Goal: Task Accomplishment & Management: Manage account settings

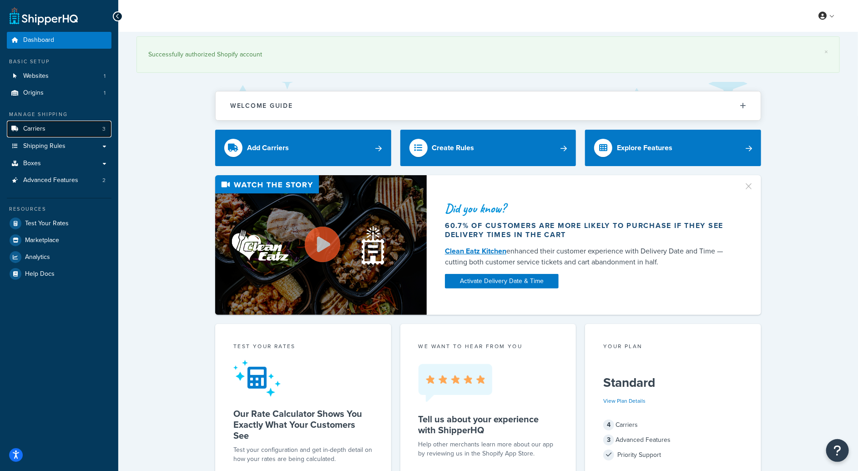
click at [43, 131] on span "Carriers" at bounding box center [34, 129] width 22 height 8
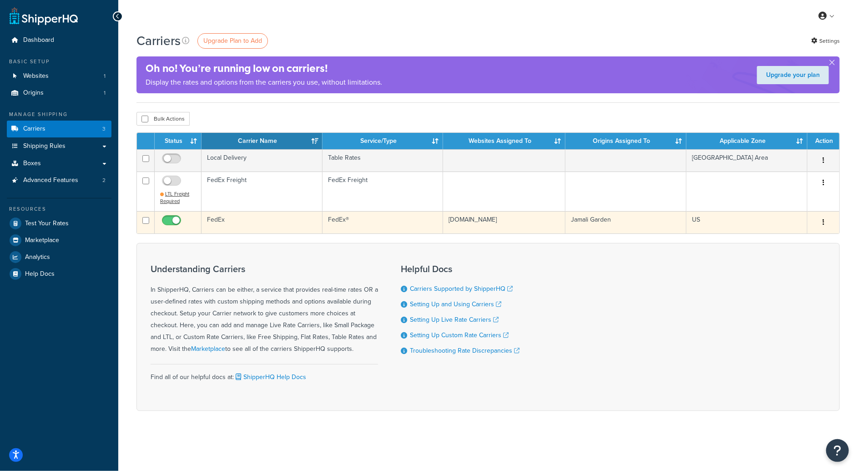
click at [822, 223] on button "button" at bounding box center [823, 222] width 13 height 15
click at [770, 241] on link "Edit" at bounding box center [787, 240] width 72 height 19
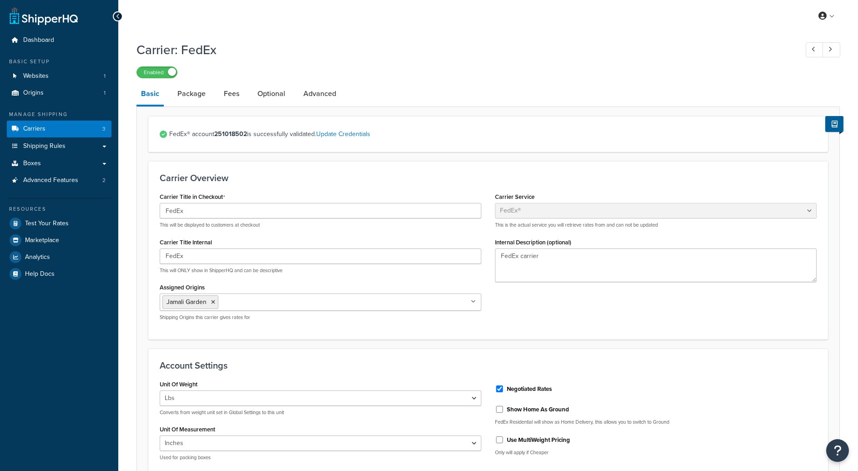
select select "fedEx"
select select "REGULAR_PICKUP"
select select "YOUR_PACKAGING"
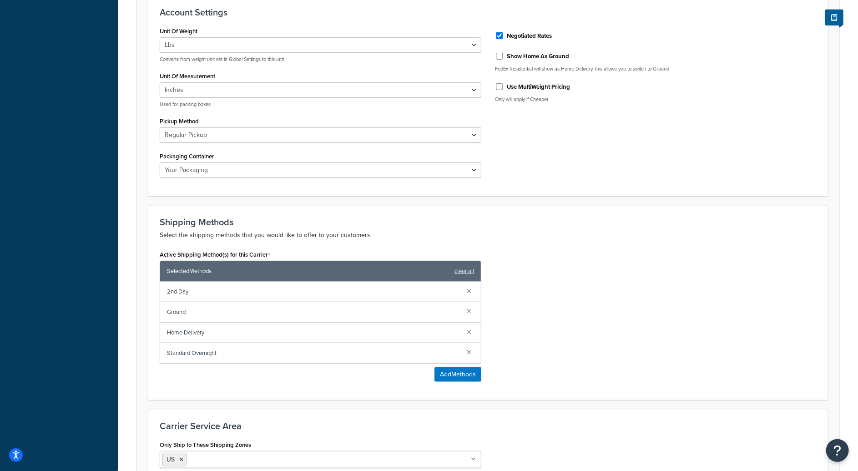
scroll to position [354, 0]
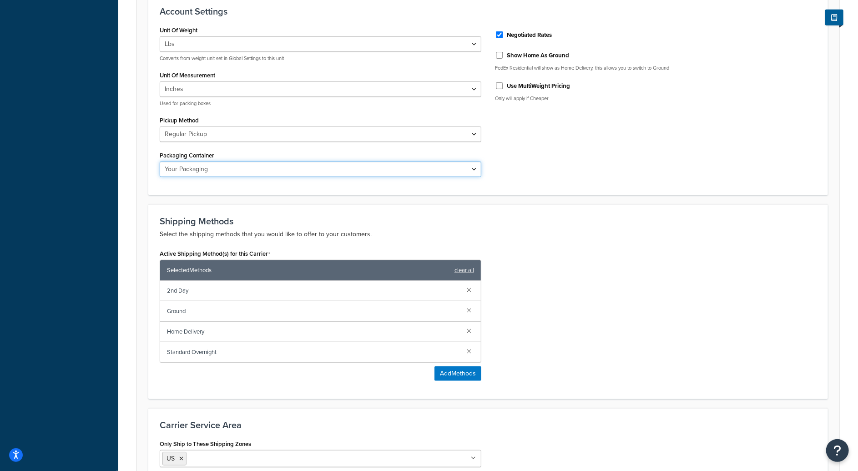
click at [312, 165] on select "FedEx 10kg Box FedEx 25kg Box FedEx Box FedEx Envelope FedEx Pak FedEx Tube You…" at bounding box center [321, 169] width 322 height 15
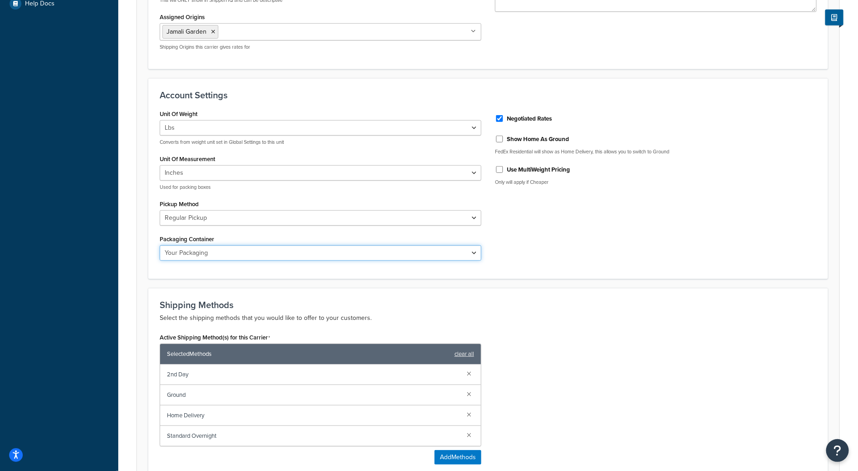
scroll to position [0, 0]
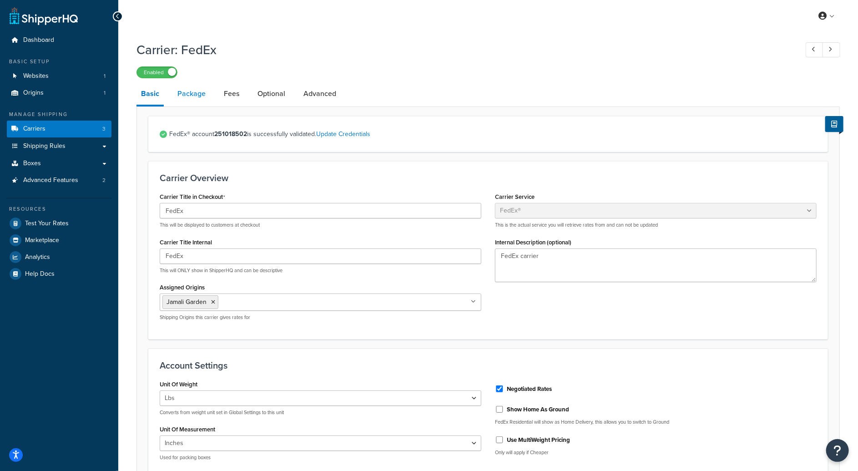
click at [185, 95] on link "Package" at bounding box center [191, 94] width 37 height 22
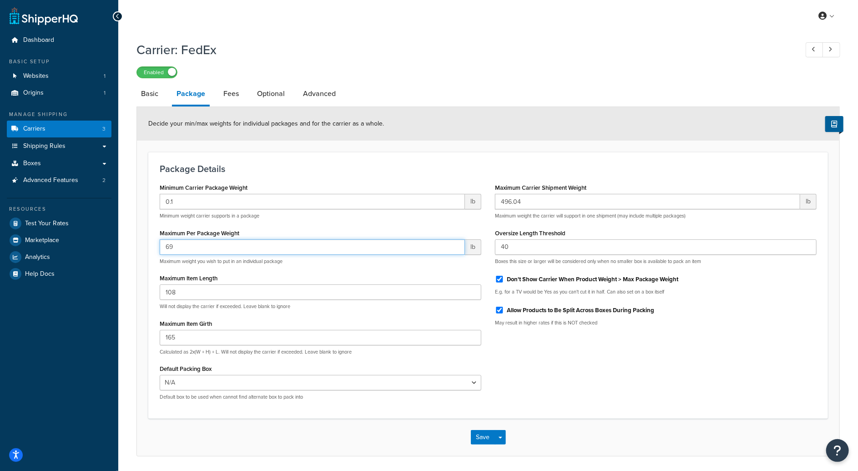
click at [457, 249] on input "69" at bounding box center [312, 246] width 305 height 15
click at [457, 249] on input "68" at bounding box center [312, 246] width 305 height 15
click at [457, 249] on input "67" at bounding box center [312, 246] width 305 height 15
click at [457, 249] on input "66" at bounding box center [312, 246] width 305 height 15
drag, startPoint x: 176, startPoint y: 247, endPoint x: 134, endPoint y: 245, distance: 41.5
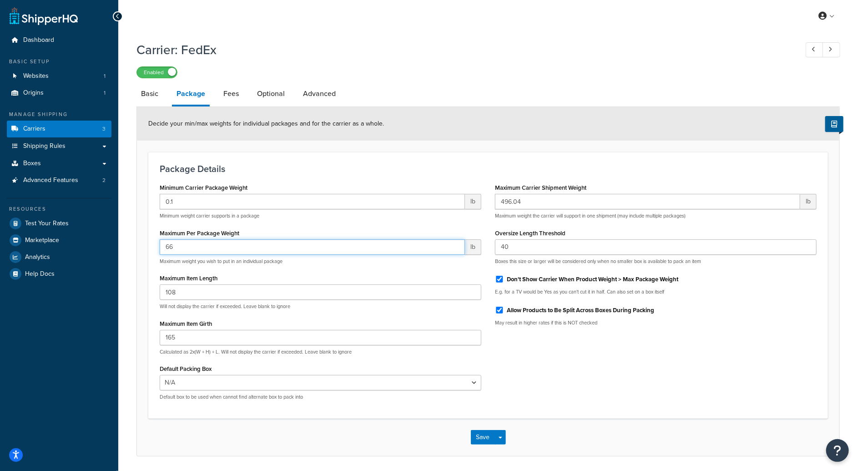
click at [134, 245] on div "Carrier: FedEx Enabled Basic Package Fees Optional Advanced Decide your min/max…" at bounding box center [488, 257] width 740 height 443
type input "35"
click at [142, 264] on form "Decide your min/max weights for individual packages and for the carrier as a wh…" at bounding box center [488, 281] width 703 height 349
click at [248, 290] on input "108" at bounding box center [321, 291] width 322 height 15
click at [256, 383] on select "N/A 14x14x14 (Fragile)" at bounding box center [321, 382] width 322 height 15
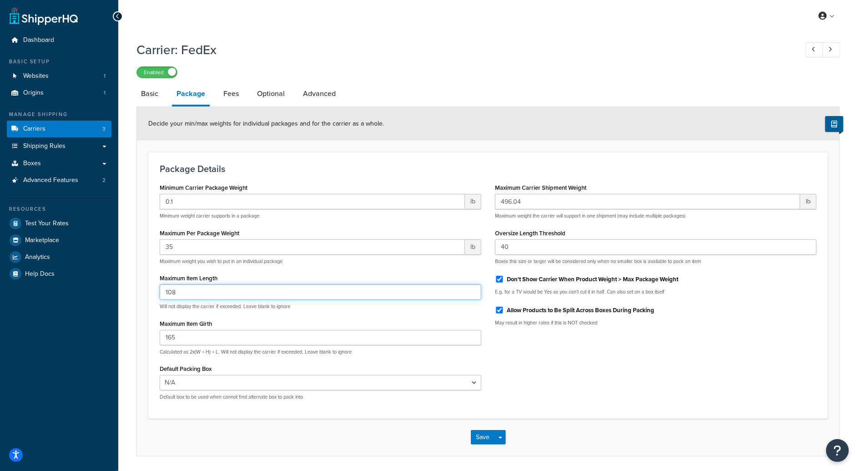
click at [196, 294] on input "108" at bounding box center [321, 291] width 322 height 15
click at [471, 295] on input "107" at bounding box center [321, 291] width 322 height 15
click at [471, 295] on input "106" at bounding box center [321, 291] width 322 height 15
click at [471, 295] on input "105" at bounding box center [321, 291] width 322 height 15
click at [471, 295] on input "104" at bounding box center [321, 291] width 322 height 15
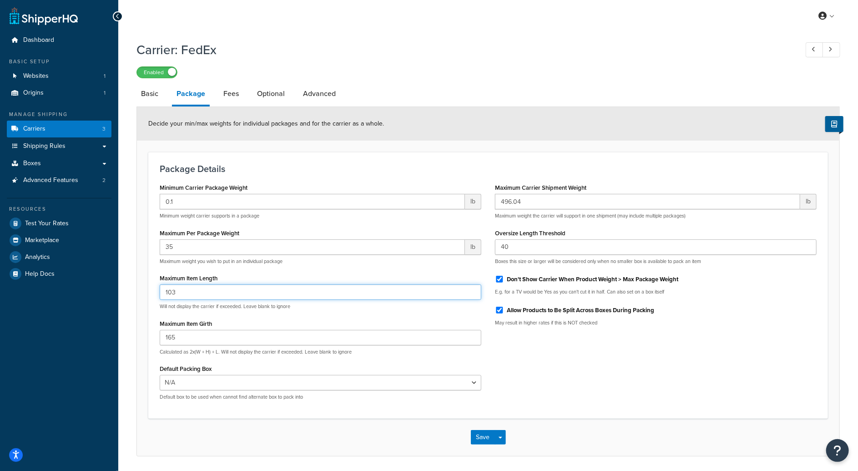
click at [471, 295] on input "103" at bounding box center [321, 291] width 322 height 15
type input "102"
click at [471, 295] on input "102" at bounding box center [321, 291] width 322 height 15
click at [232, 291] on input "102" at bounding box center [321, 291] width 322 height 15
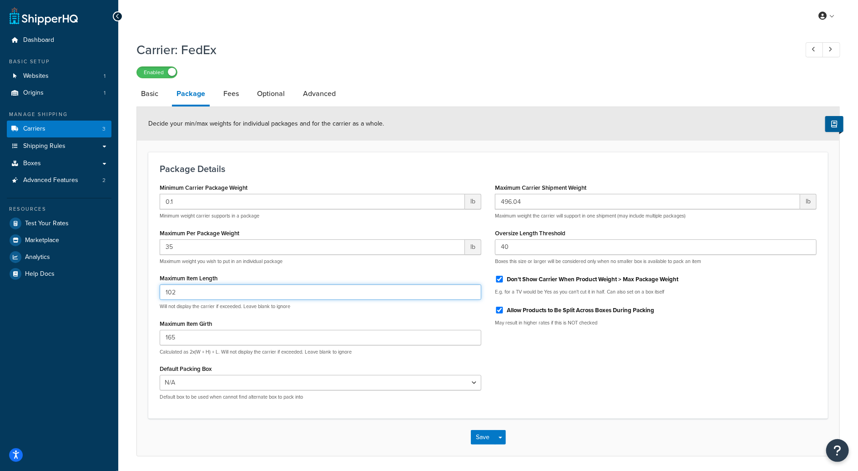
drag, startPoint x: 170, startPoint y: 290, endPoint x: 151, endPoint y: 290, distance: 19.6
click at [151, 290] on div "Package Details Minimum Carrier Package Weight 0.1 lb Minimum weight carrier su…" at bounding box center [488, 285] width 680 height 267
click at [317, 314] on div "Minimum Carrier Package Weight 0.1 lb Minimum weight carrier supports in a pack…" at bounding box center [320, 294] width 335 height 226
drag, startPoint x: 180, startPoint y: 292, endPoint x: 138, endPoint y: 291, distance: 41.9
click at [141, 289] on form "Decide your min/max weights for individual packages and for the carrier as a wh…" at bounding box center [488, 281] width 703 height 349
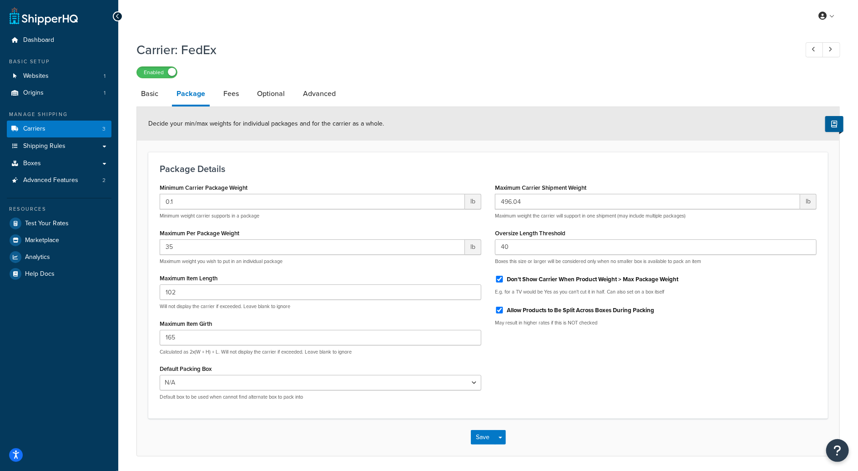
click at [231, 321] on div "Maximum Item Girth 165 Calculated as 2x(W + H) + L. Will not display the carrie…" at bounding box center [321, 336] width 322 height 38
click at [206, 322] on label "Maximum Item Girth" at bounding box center [186, 323] width 52 height 7
click at [206, 330] on input "165" at bounding box center [321, 337] width 322 height 15
click at [206, 322] on label "Maximum Item Girth" at bounding box center [186, 323] width 52 height 7
click at [206, 330] on input "165" at bounding box center [321, 337] width 322 height 15
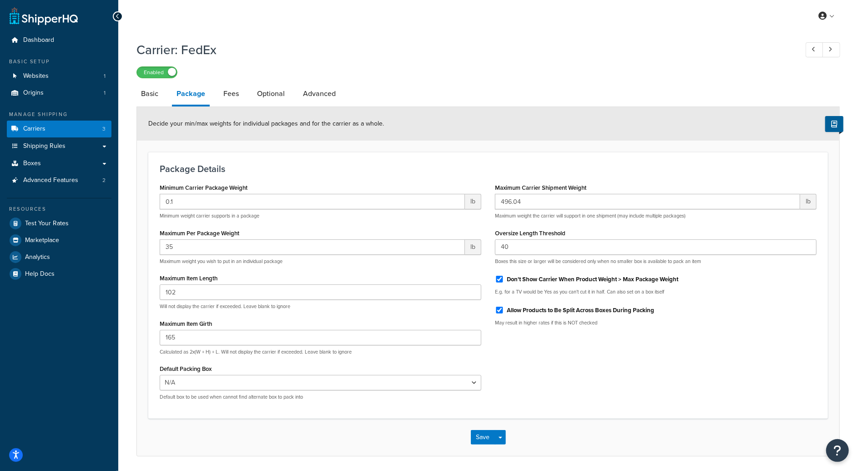
click at [245, 360] on div "Minimum Carrier Package Weight 0.1 lb Minimum weight carrier supports in a pack…" at bounding box center [320, 294] width 335 height 226
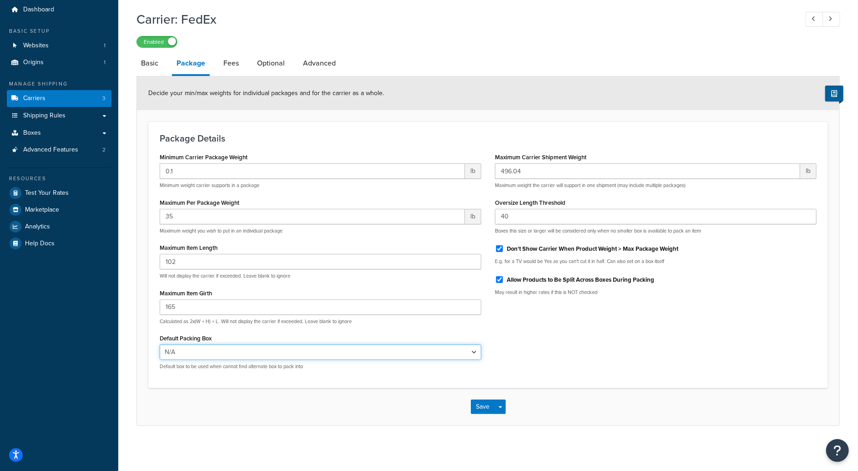
click at [246, 352] on select "N/A 14x14x14 (Fragile)" at bounding box center [321, 351] width 322 height 15
click at [160, 344] on select "N/A 14x14x14 (Fragile)" at bounding box center [321, 351] width 322 height 15
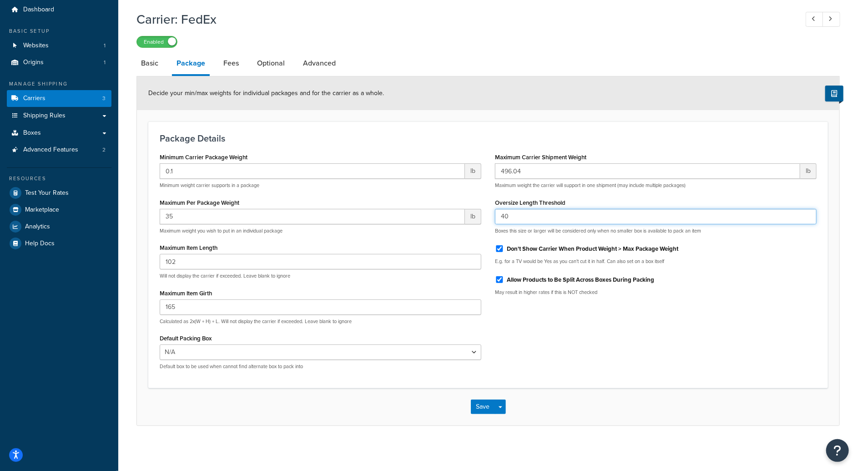
click at [523, 218] on input "40" at bounding box center [656, 216] width 322 height 15
click at [486, 405] on button "Save" at bounding box center [483, 407] width 25 height 15
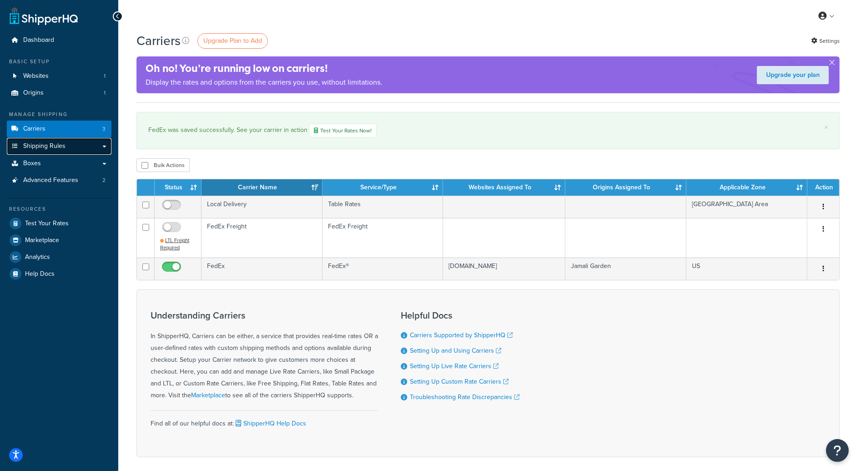
click at [49, 147] on span "Shipping Rules" at bounding box center [44, 146] width 42 height 8
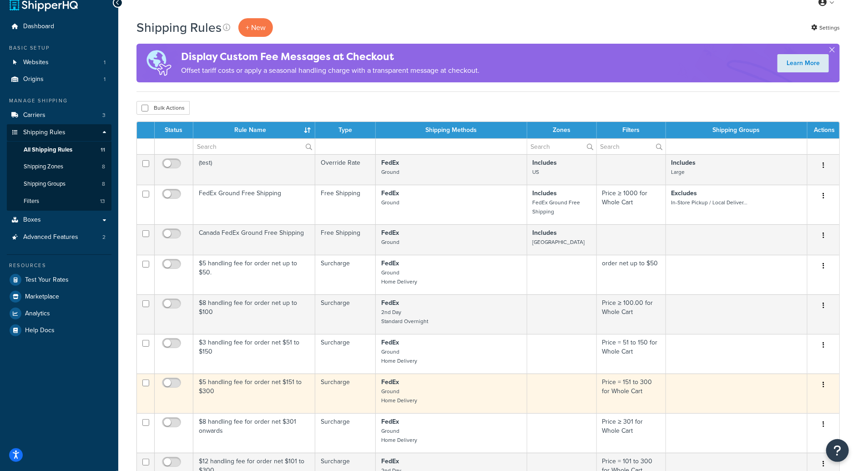
scroll to position [11, 0]
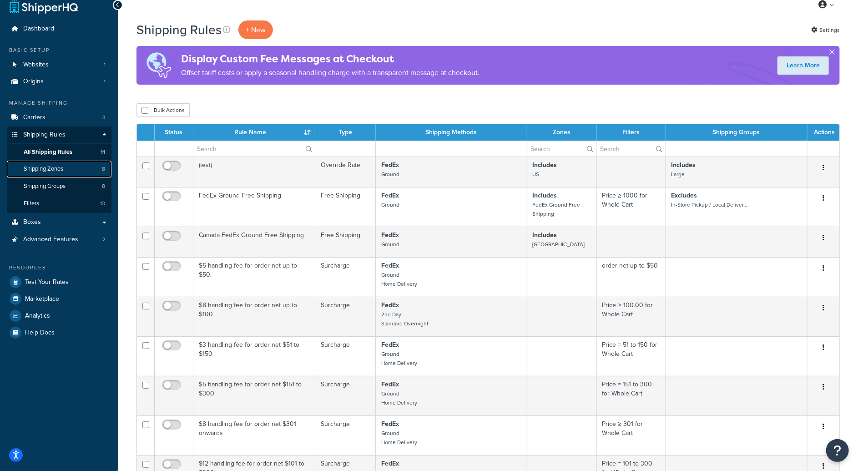
click at [51, 167] on span "Shipping Zones" at bounding box center [44, 169] width 40 height 8
